Goal: Communication & Community: Ask a question

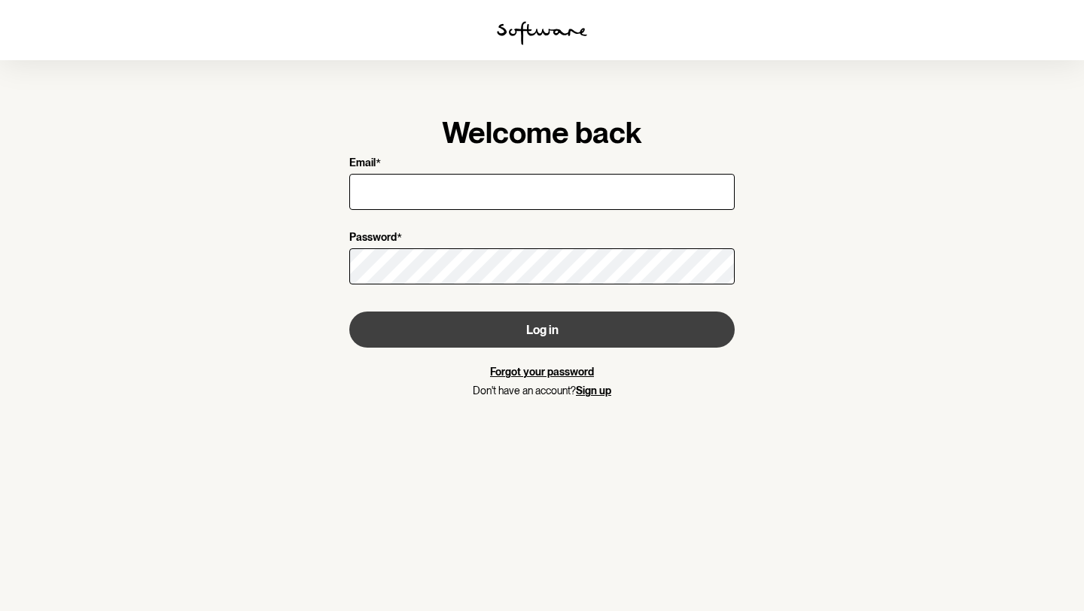
type input "[EMAIL_ADDRESS][DOMAIN_NAME]"
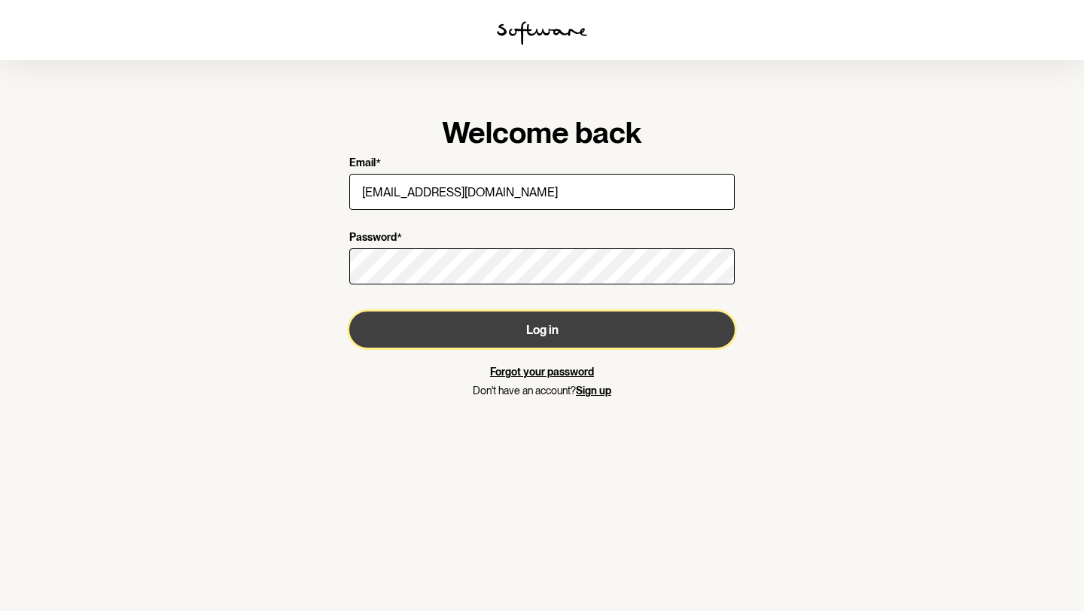
click at [504, 328] on button "Log in" at bounding box center [541, 330] width 385 height 36
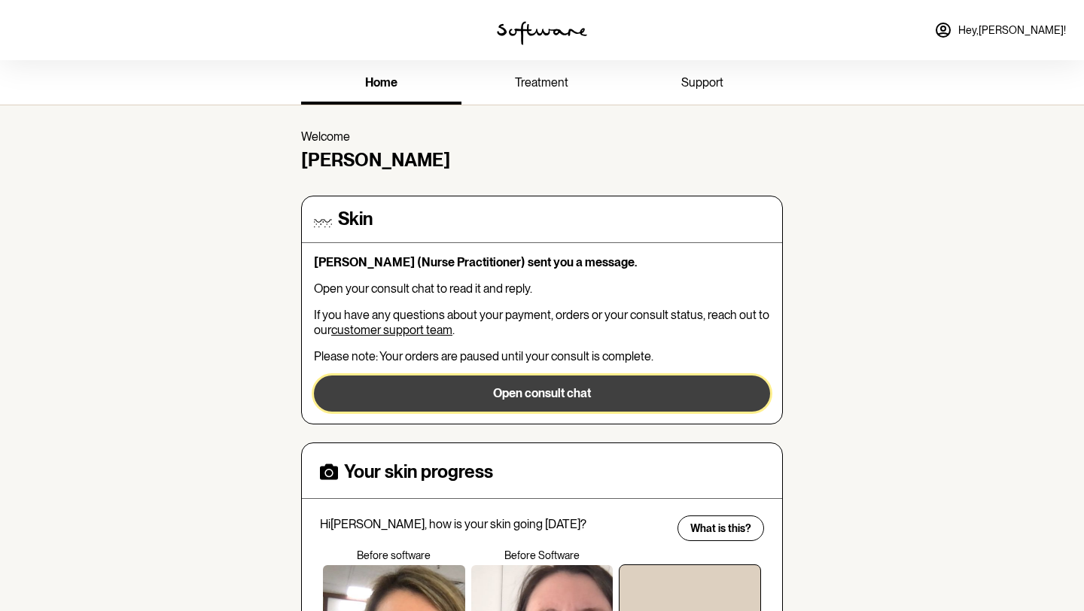
click at [527, 394] on button "Open consult chat" at bounding box center [542, 394] width 456 height 36
